Goal: Task Accomplishment & Management: Manage account settings

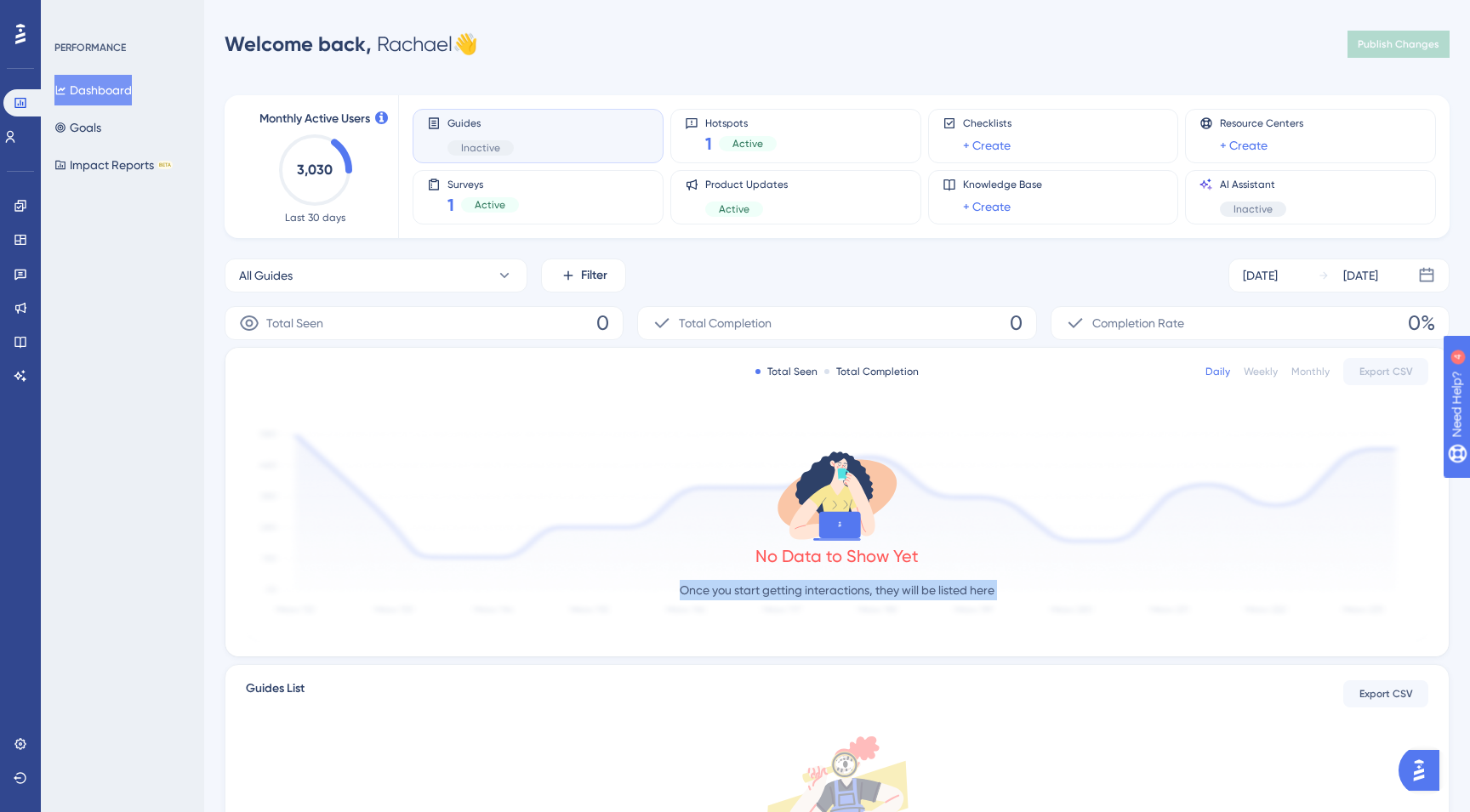
drag, startPoint x: 823, startPoint y: 663, endPoint x: 364, endPoint y: 583, distance: 465.9
click at [428, 583] on div "Total Seen 0 Total Completion 0 Completion Rate 0% Total Seen Total Completion …" at bounding box center [837, 661] width 1225 height 710
click at [18, 277] on icon at bounding box center [20, 275] width 12 height 11
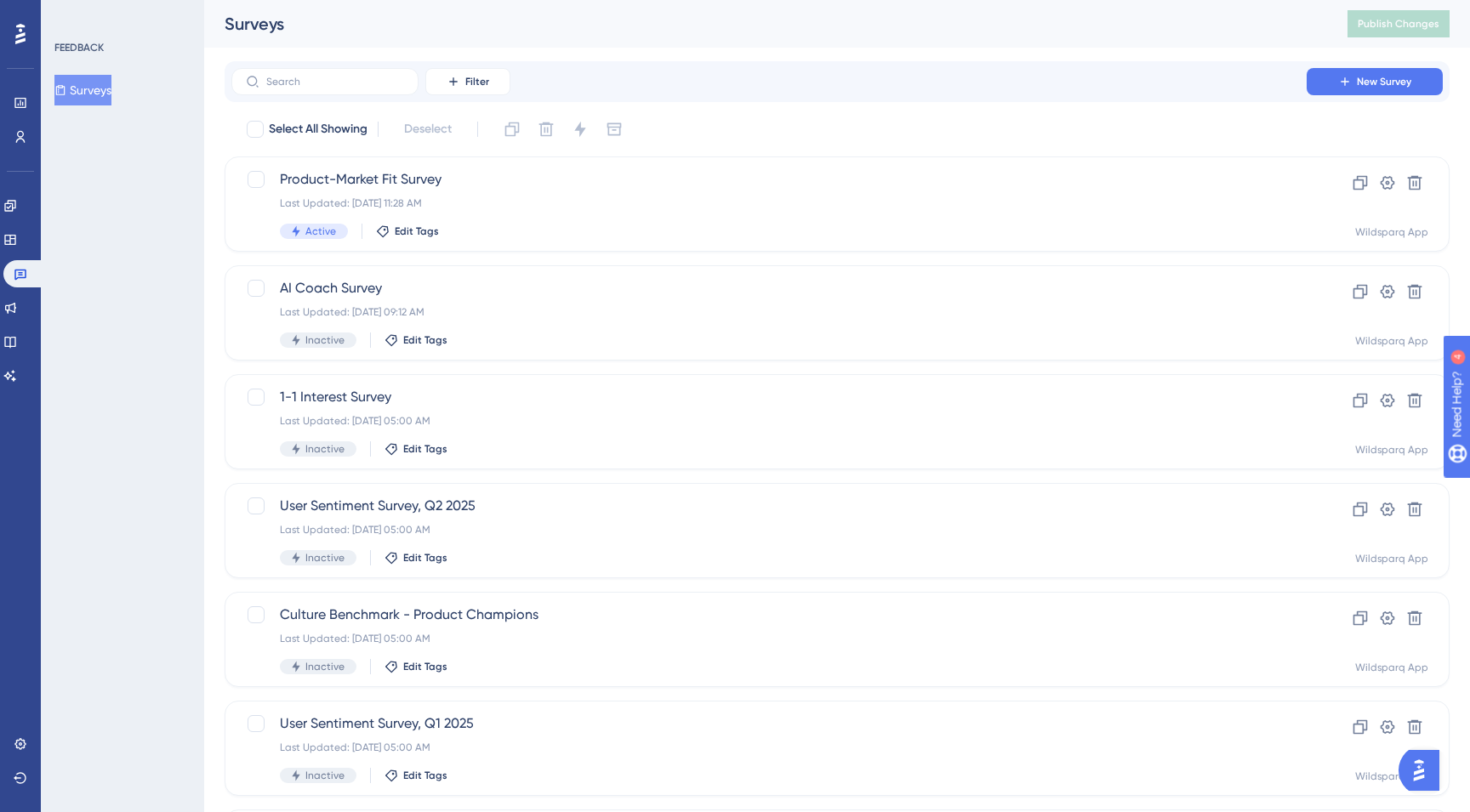
click at [576, 156] on div "Select All Showing Deselect Product-Market Fit Survey Last Updated: [DATE] 11:2…" at bounding box center [837, 565] width 1225 height 898
click at [529, 194] on div "Product-Market Fit Survey Last Updated: [DATE] 11:28 AM Active Edit Tags" at bounding box center [769, 204] width 979 height 70
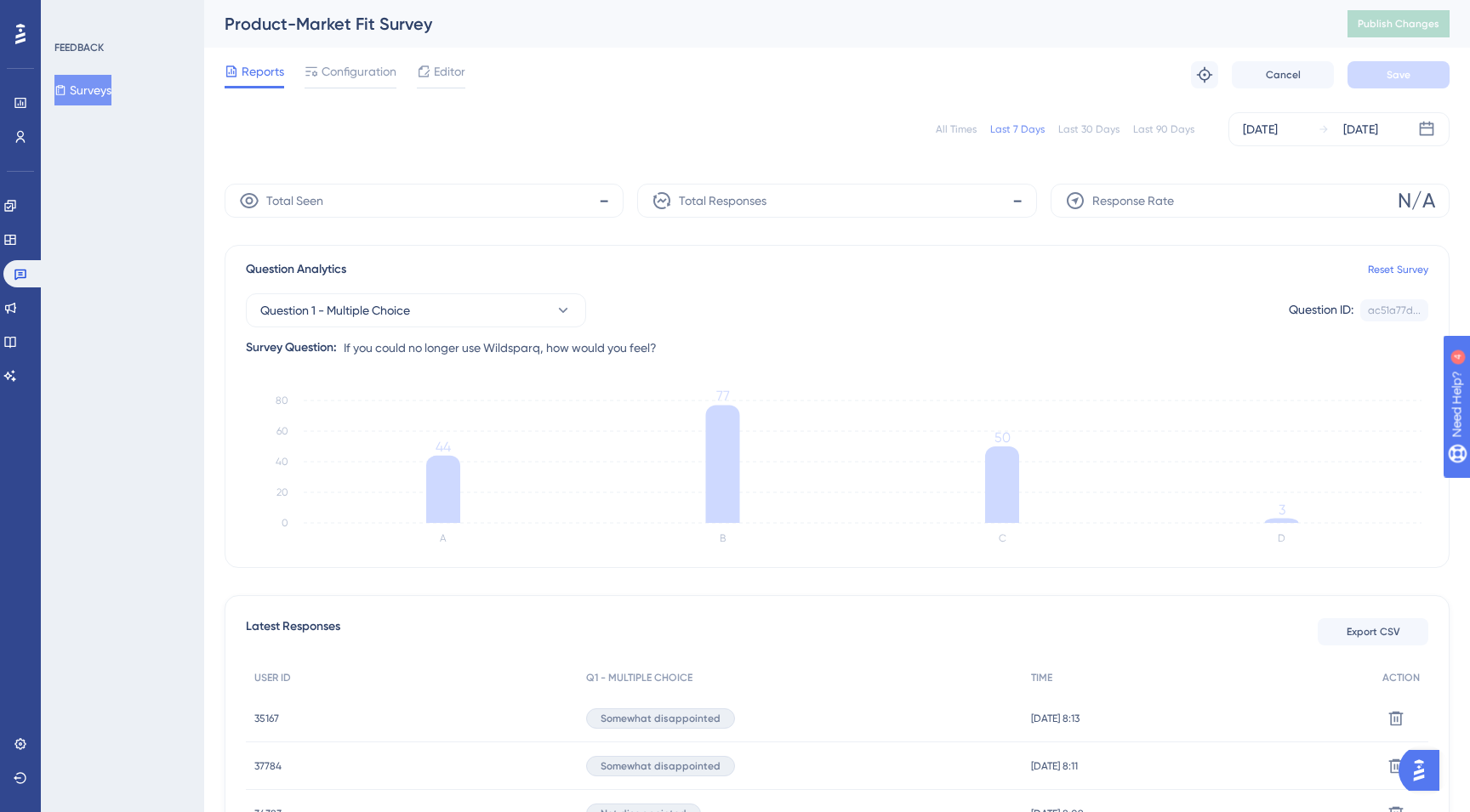
click at [964, 127] on div "All Times" at bounding box center [956, 130] width 41 height 14
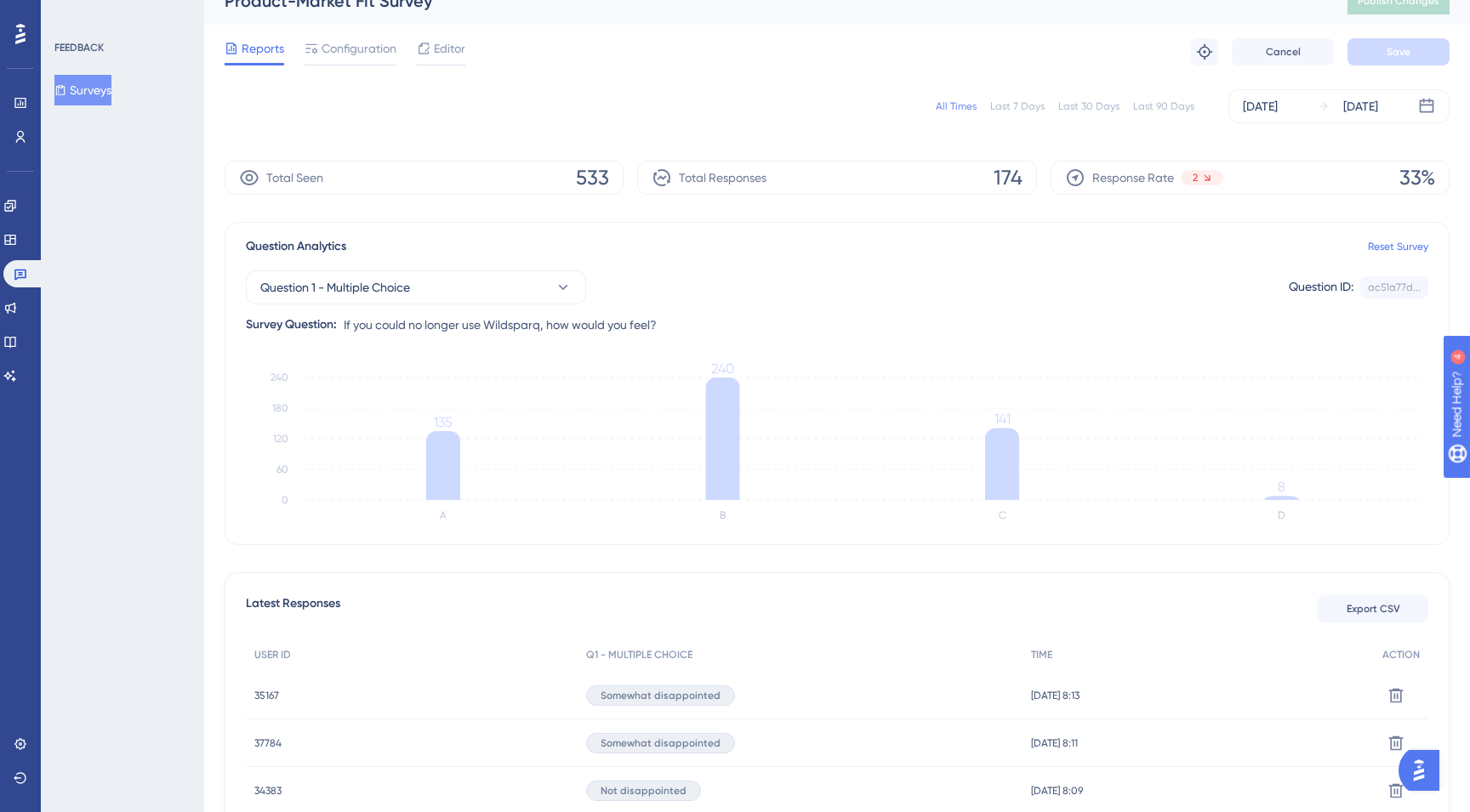
scroll to position [5, 0]
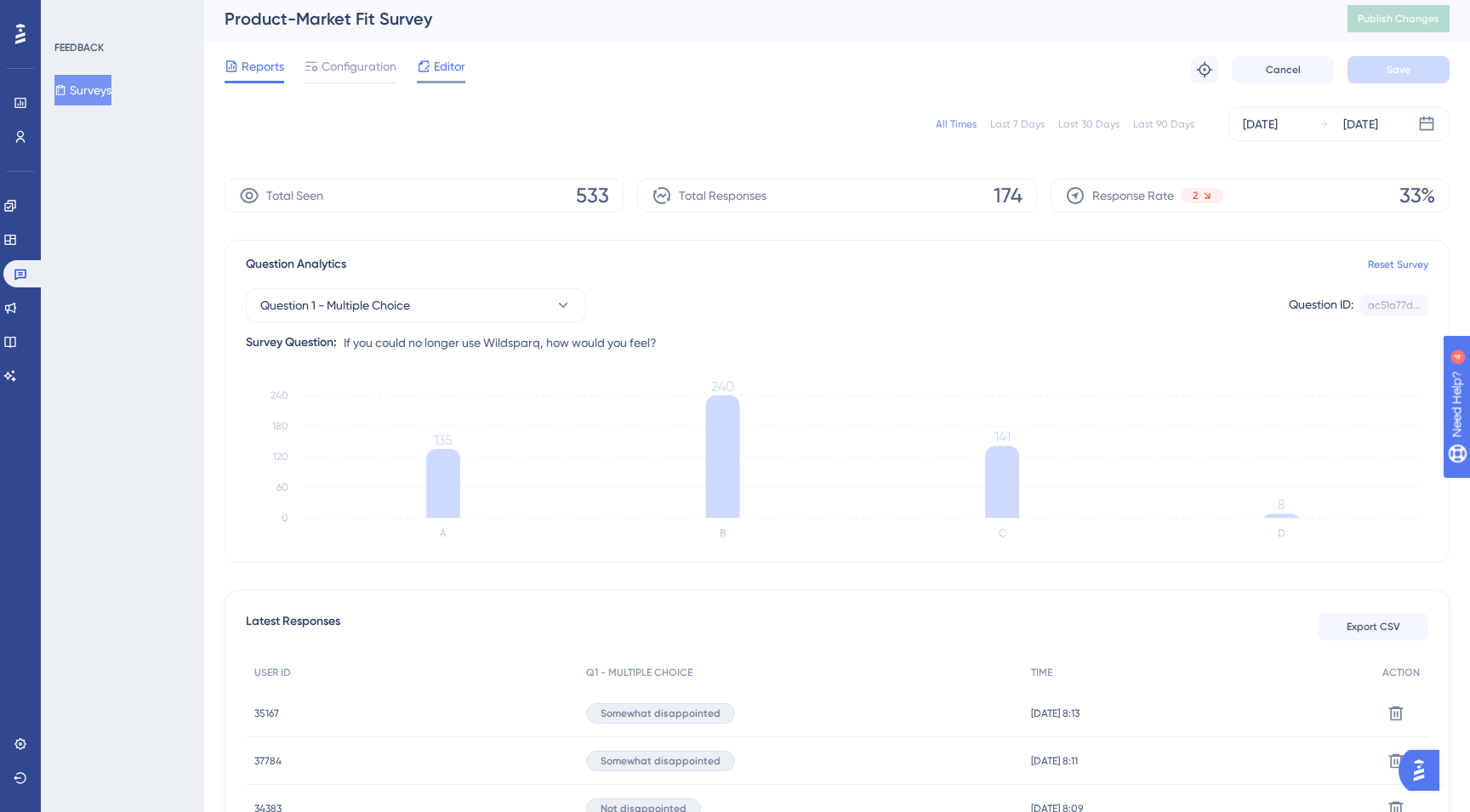
click at [438, 69] on span "Editor" at bounding box center [450, 66] width 32 height 20
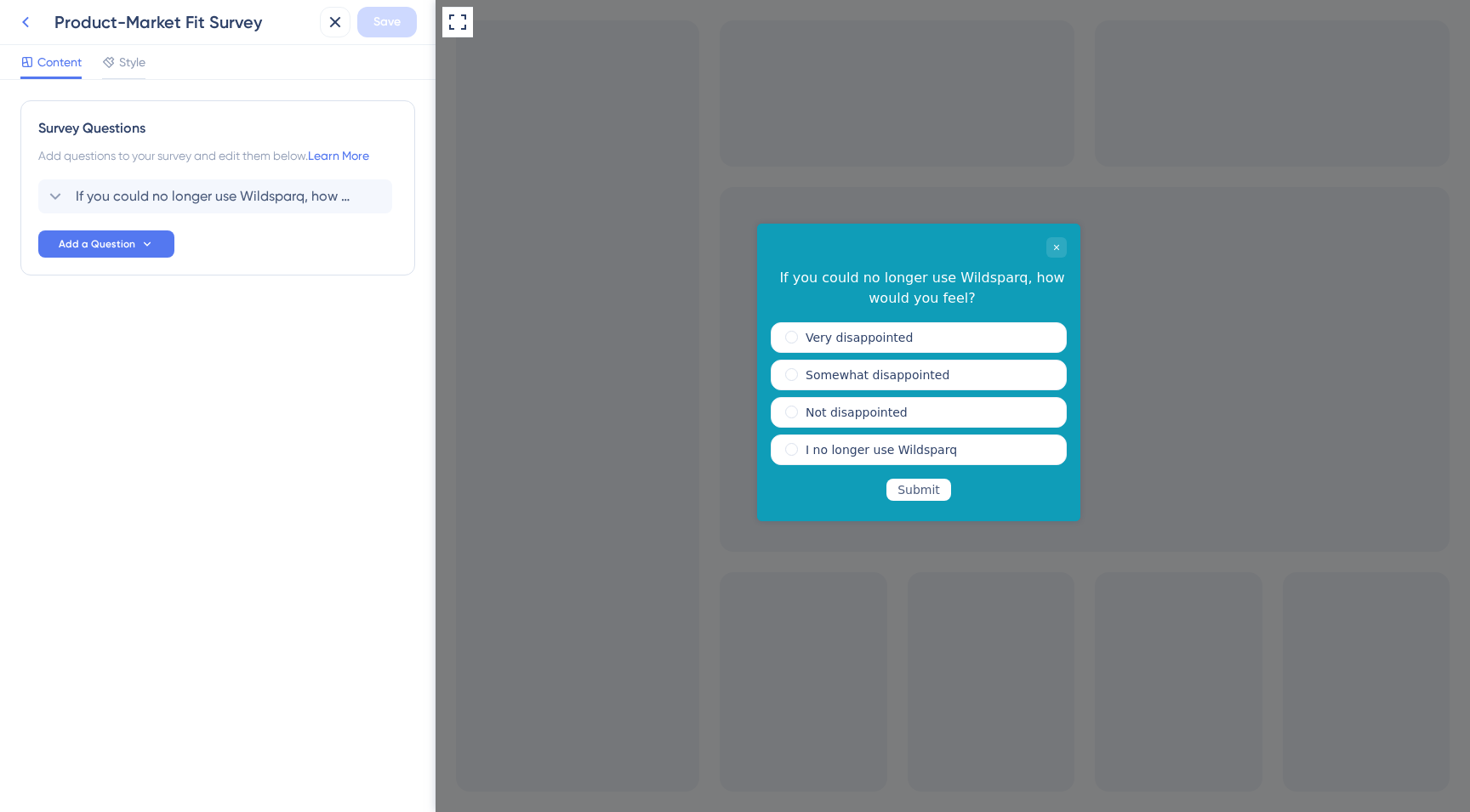
click at [20, 25] on icon at bounding box center [25, 21] width 20 height 20
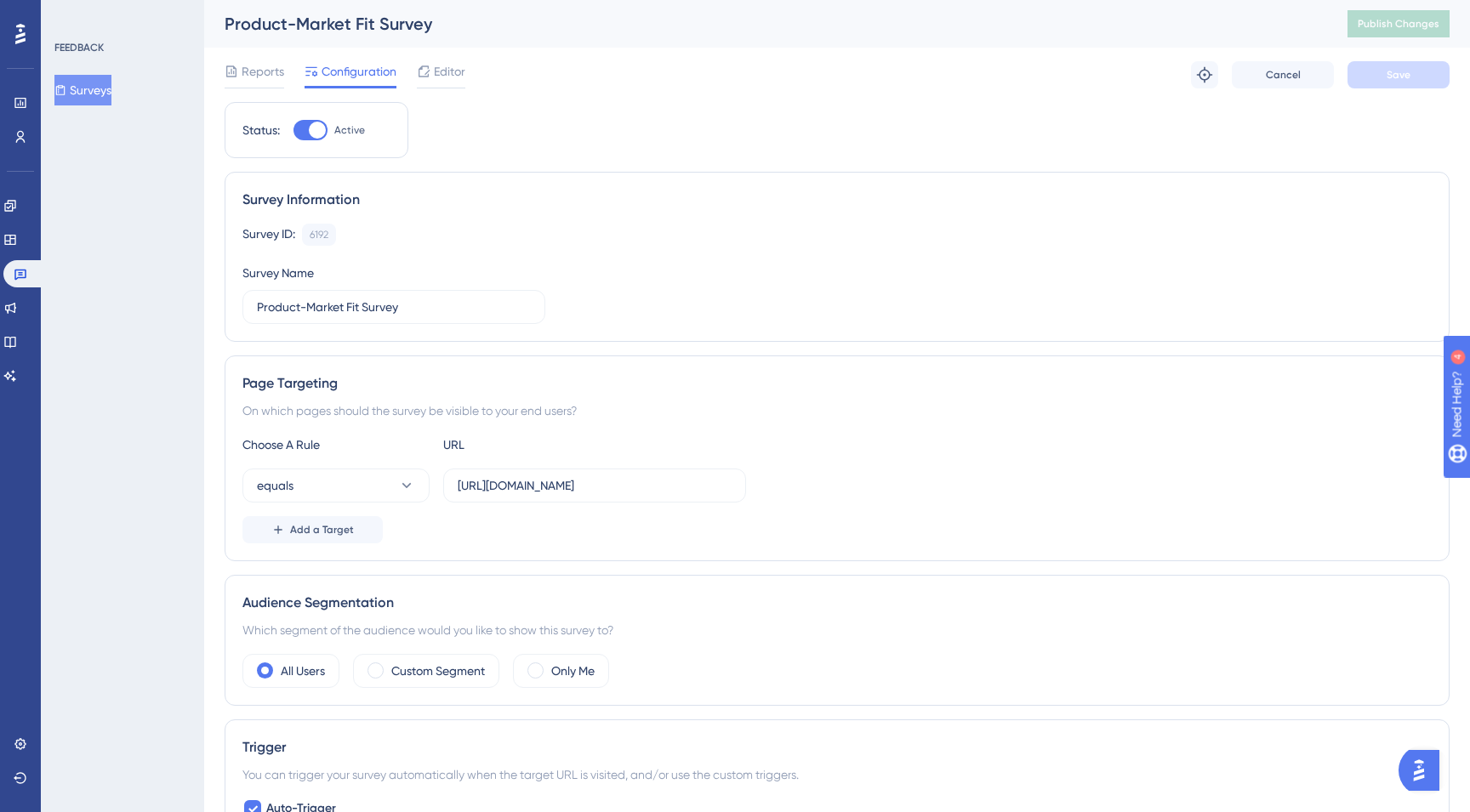
click at [319, 138] on div at bounding box center [309, 130] width 34 height 20
click at [293, 130] on input "Active" at bounding box center [293, 130] width 1 height 1
checkbox input "false"
click at [1390, 84] on button "Save" at bounding box center [1398, 74] width 103 height 27
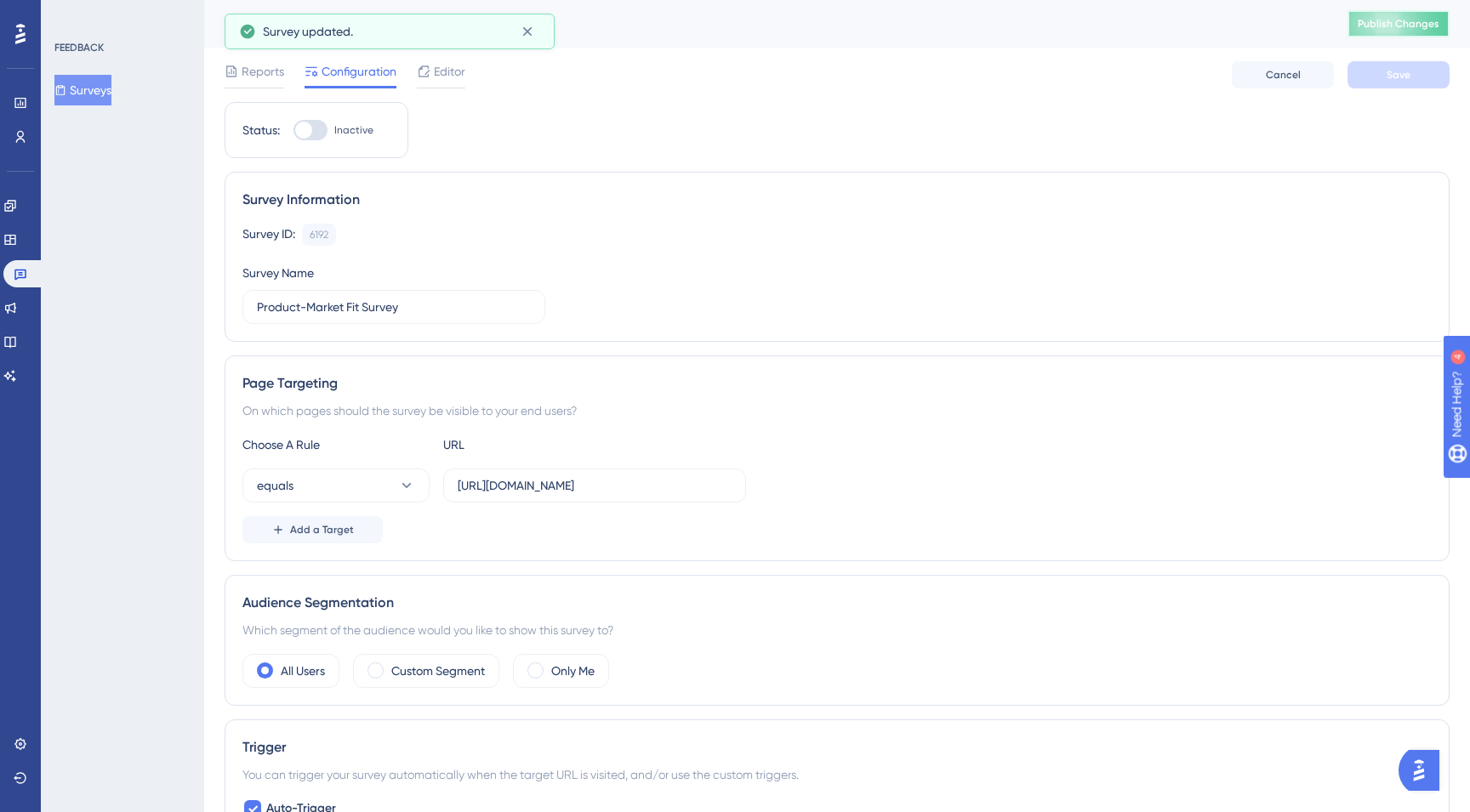
click at [1405, 20] on span "Publish Changes" at bounding box center [1398, 24] width 81 height 14
click at [32, 38] on div at bounding box center [20, 34] width 27 height 27
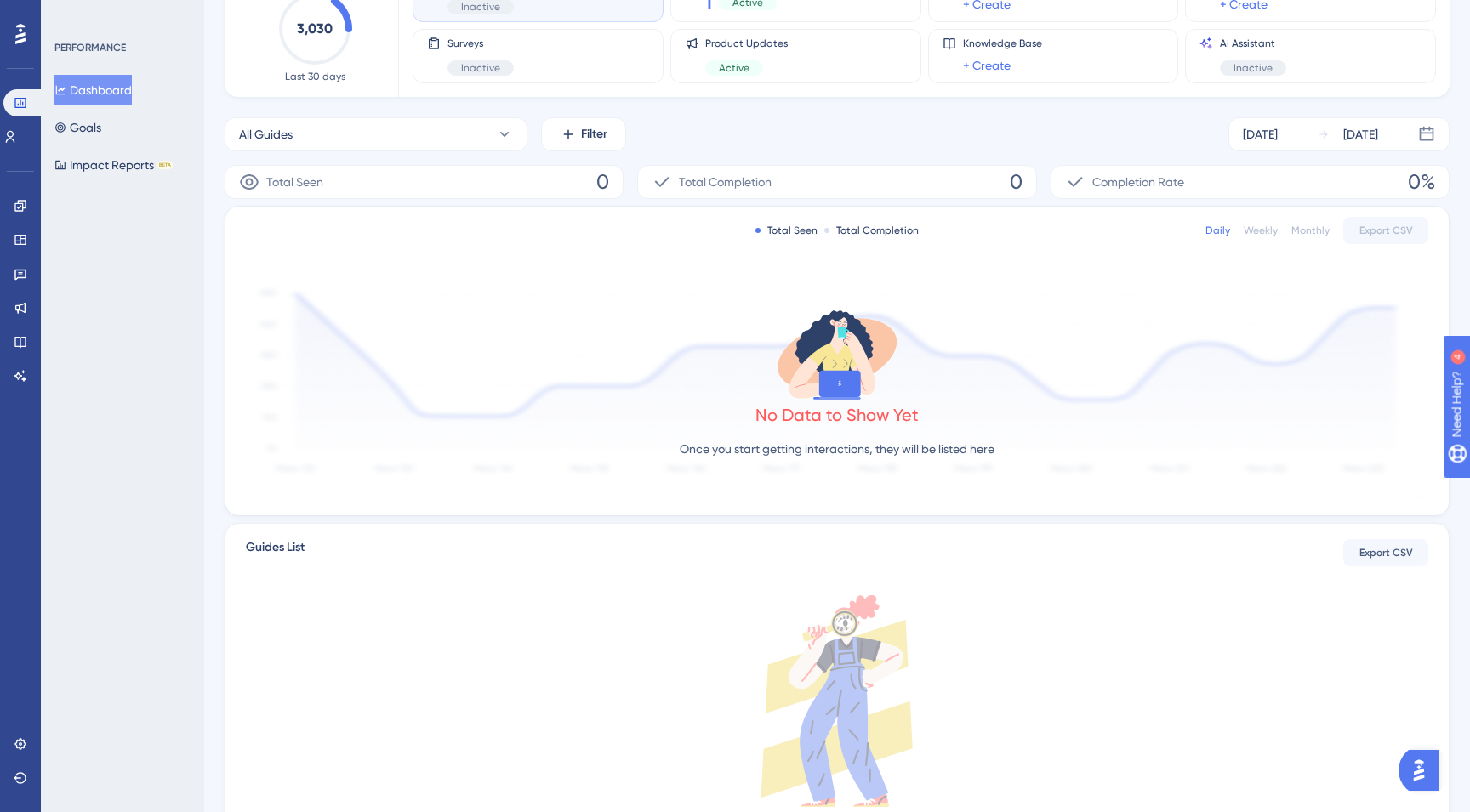
scroll to position [259, 0]
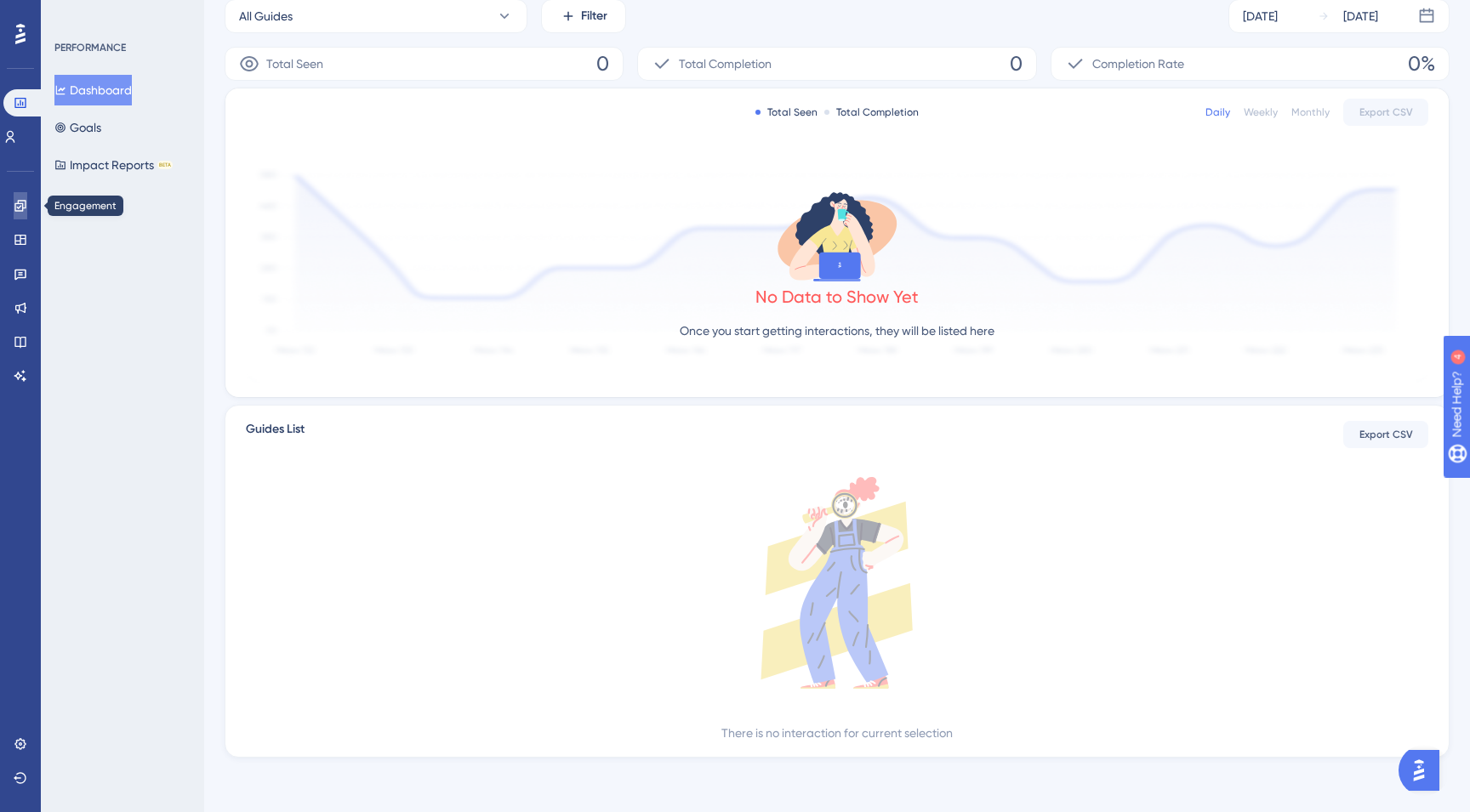
click at [17, 210] on icon at bounding box center [19, 205] width 11 height 11
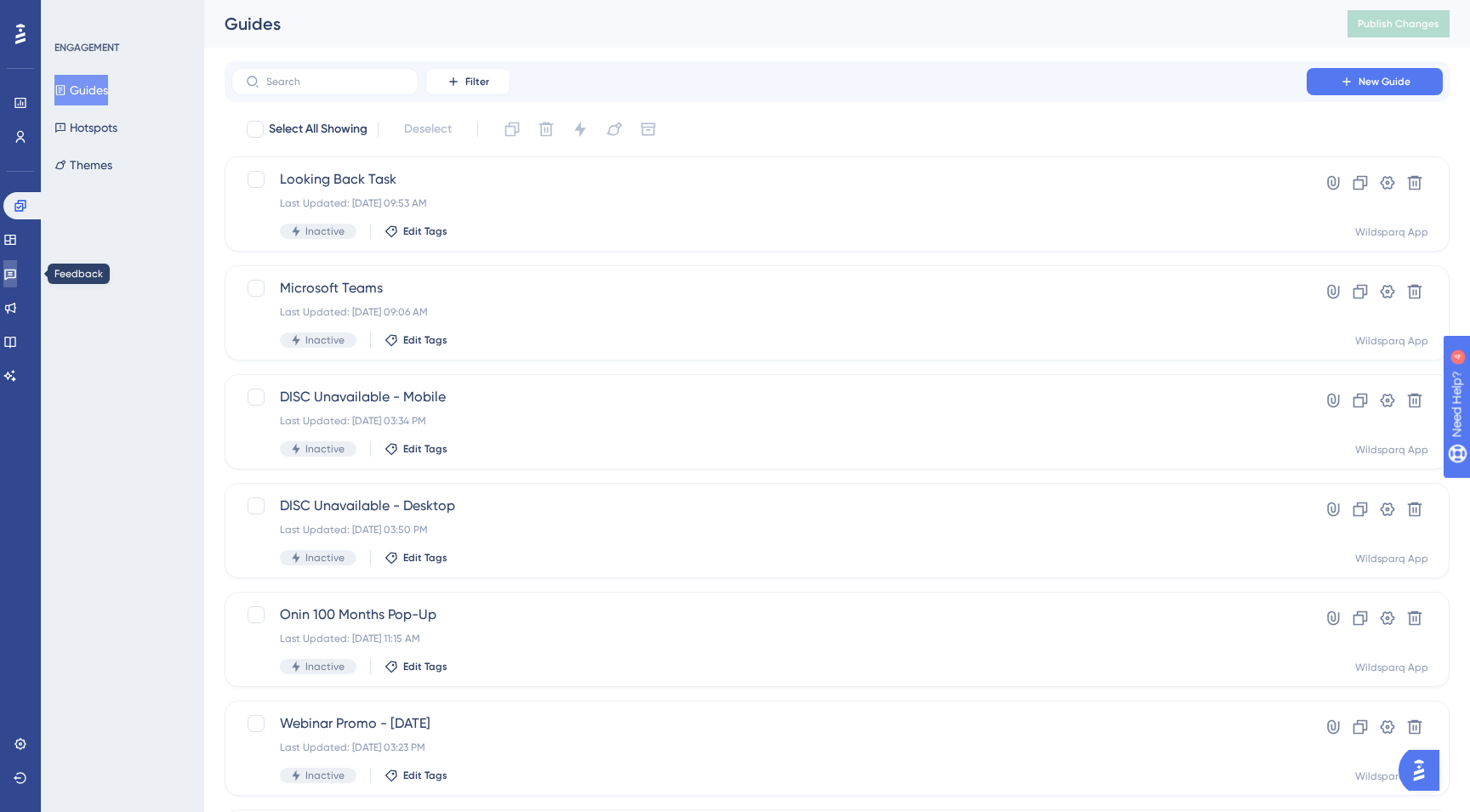
click at [17, 276] on icon at bounding box center [11, 274] width 14 height 14
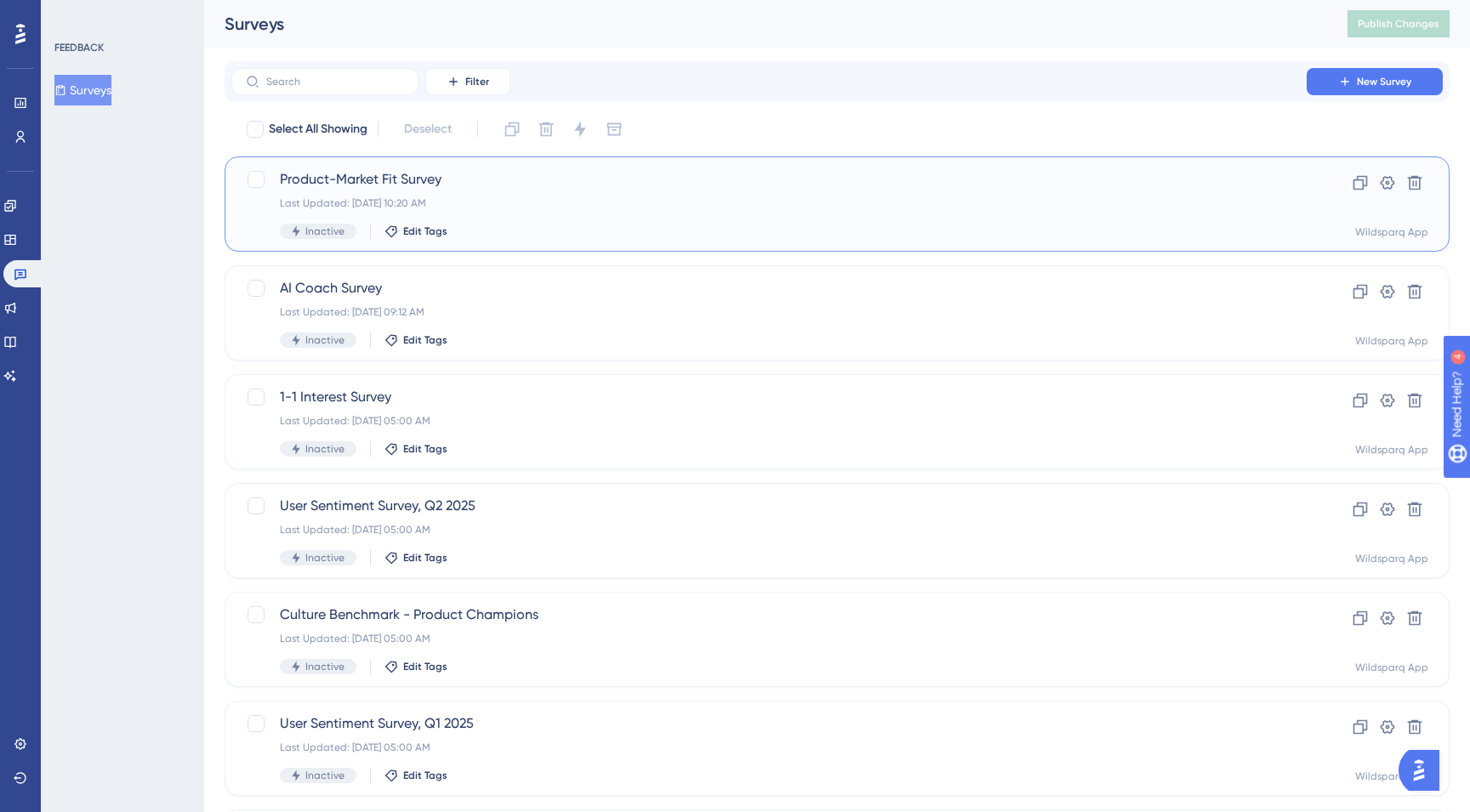
click at [528, 213] on div "Product-Market Fit Survey Last Updated: [DATE] 10:20 AM Inactive Edit Tags" at bounding box center [769, 204] width 979 height 70
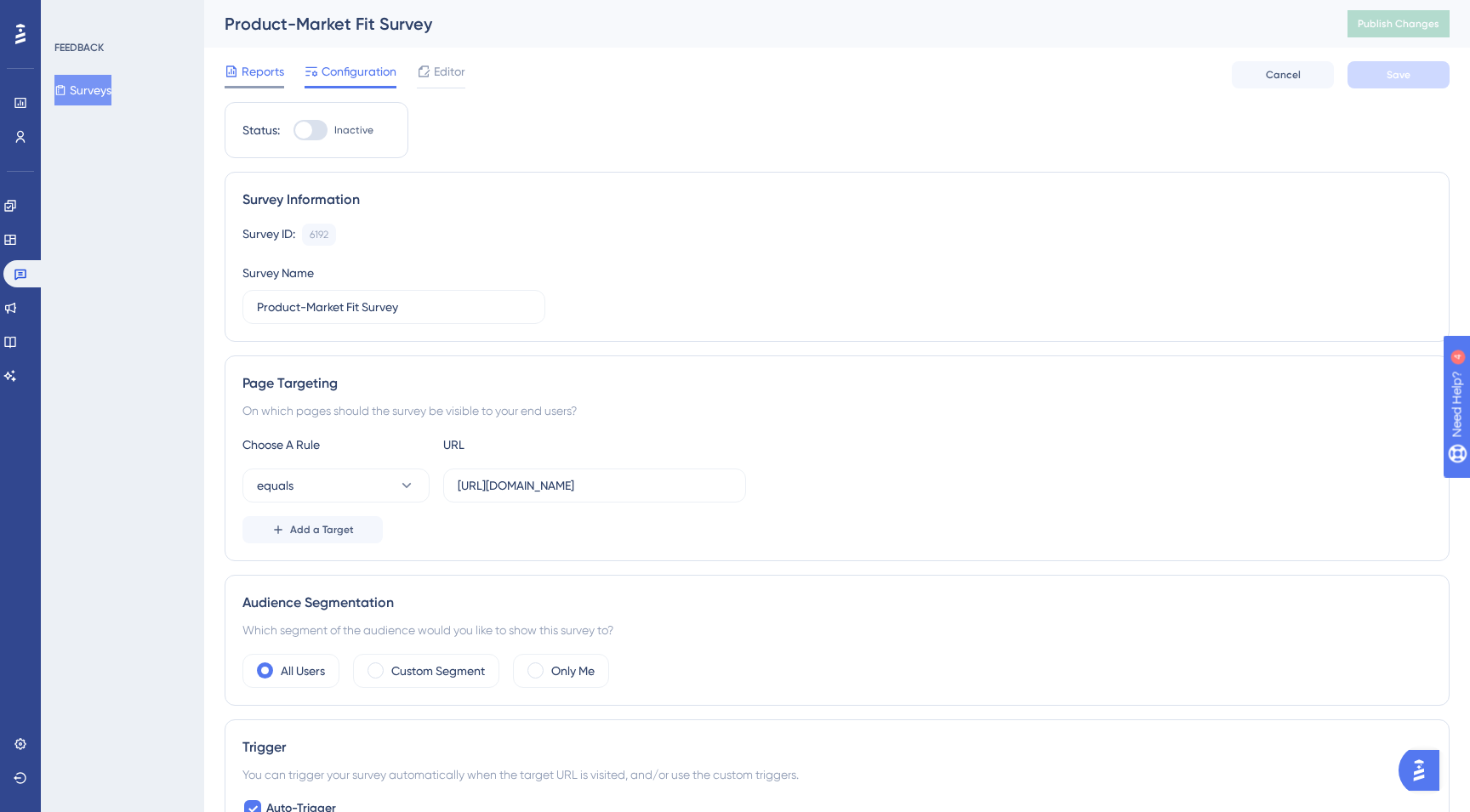
click at [272, 77] on span "Reports" at bounding box center [263, 71] width 43 height 20
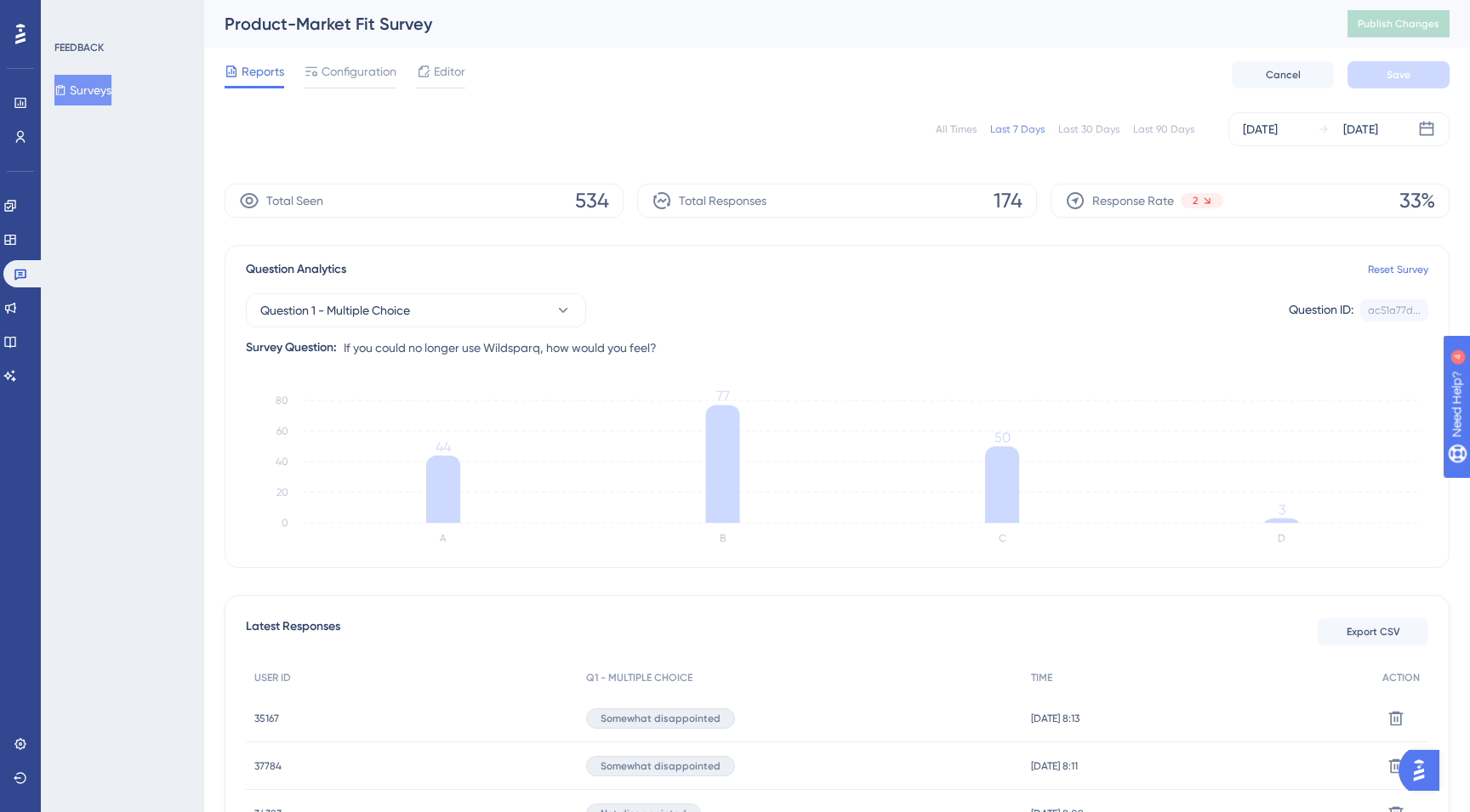
click at [960, 124] on div "All Times" at bounding box center [956, 130] width 41 height 14
